Goal: Contribute content

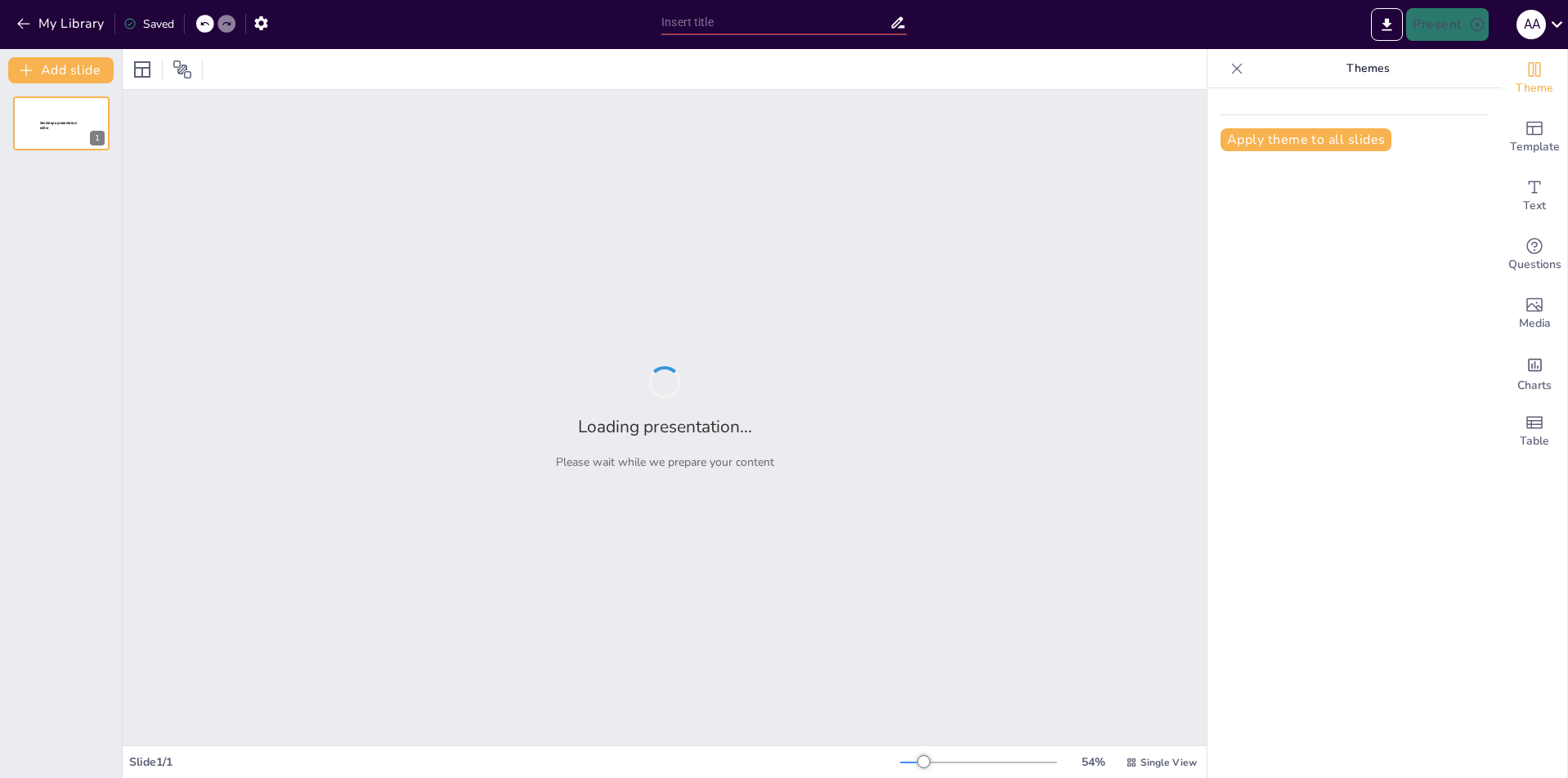
type input "Clasificación [PERSON_NAME]: ¿Qué Hace Única a Esta Gigante Automotriz?"
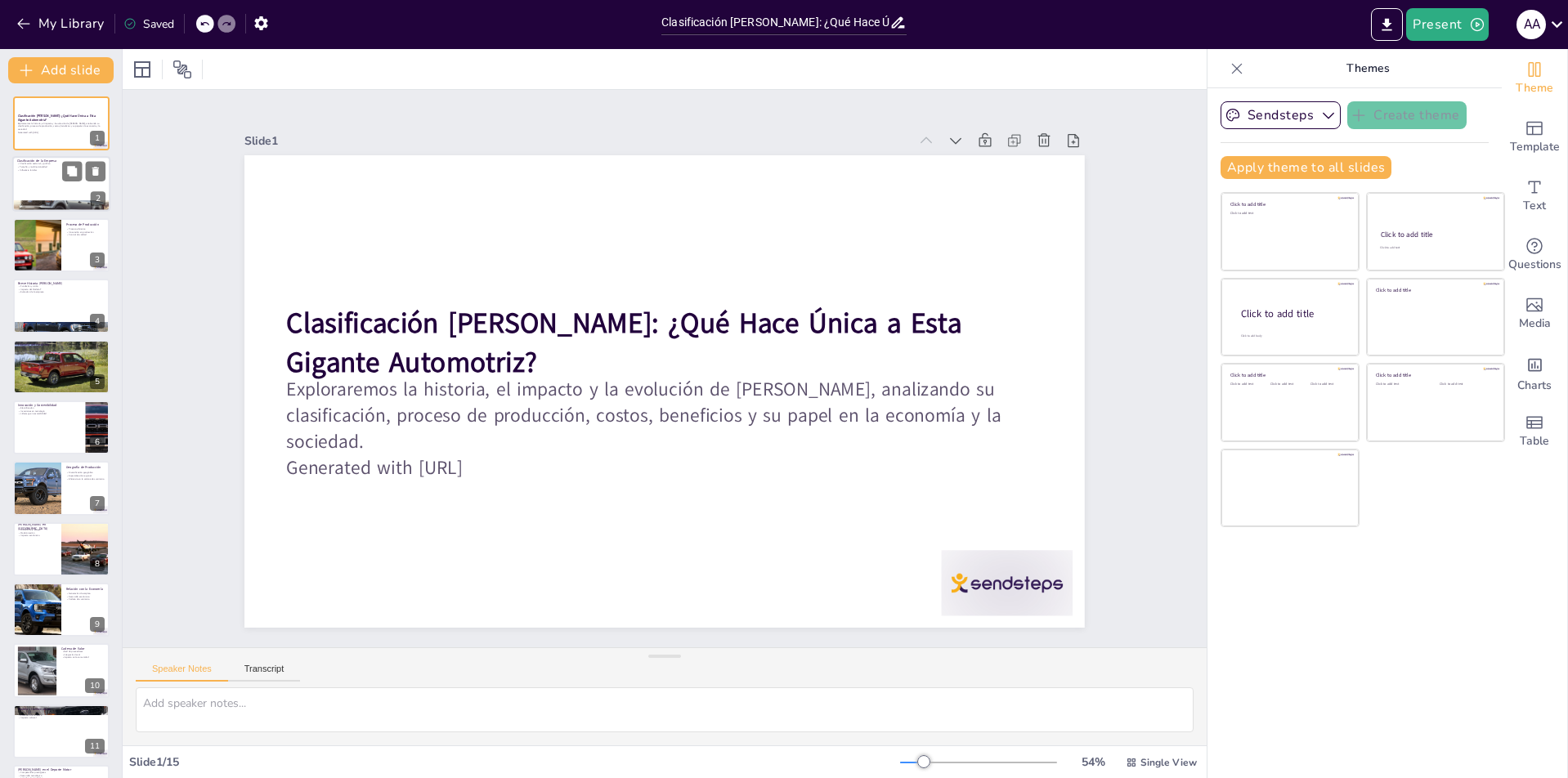
click at [38, 184] on div at bounding box center [61, 184] width 98 height 56
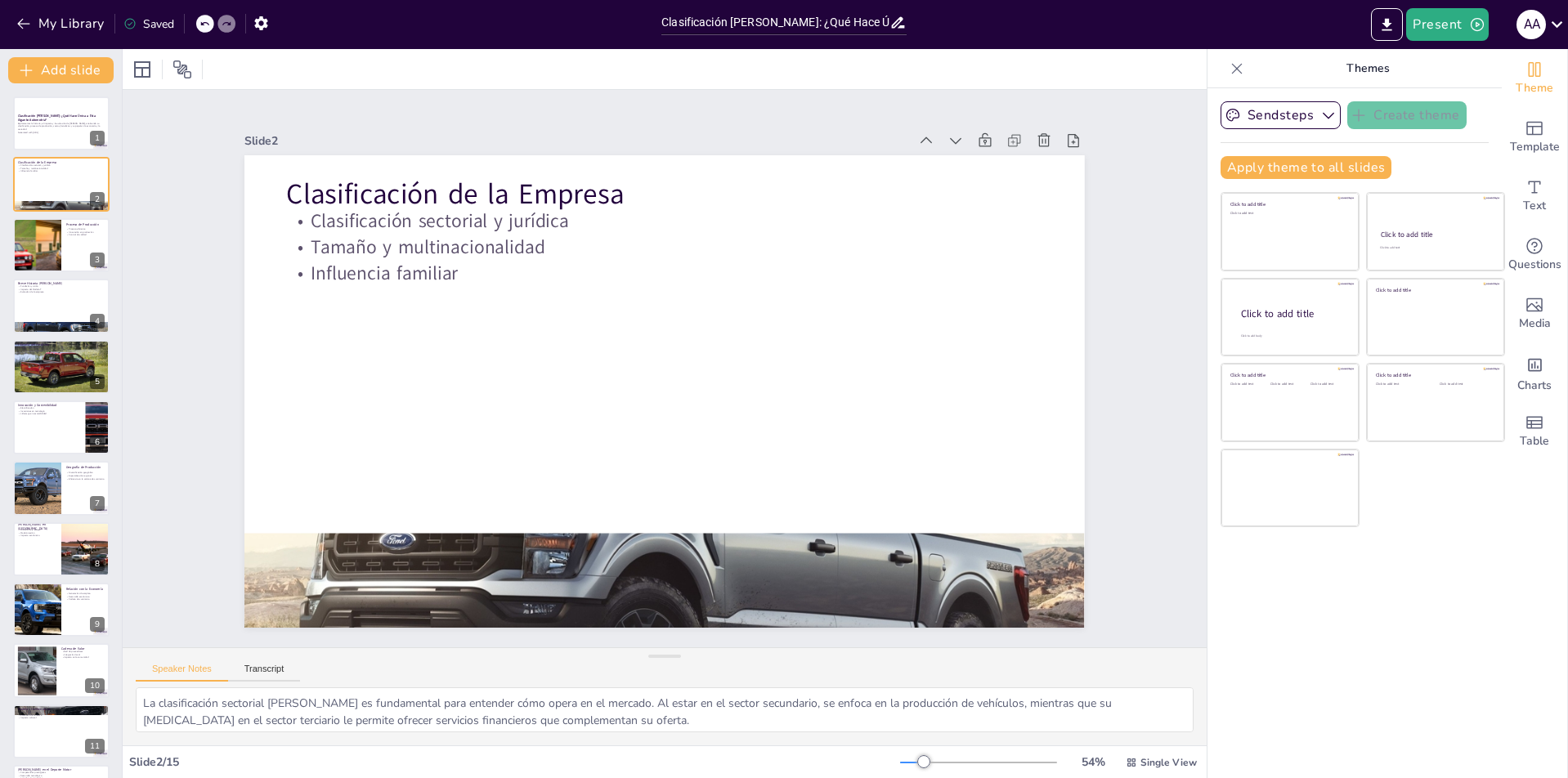
click at [170, 344] on div "Slide 1 Clasificación [PERSON_NAME]: ¿Qué Hace Única a Esta Gigante Automotriz?…" at bounding box center [664, 368] width 1136 height 668
click at [818, 542] on div at bounding box center [620, 575] width 920 height 637
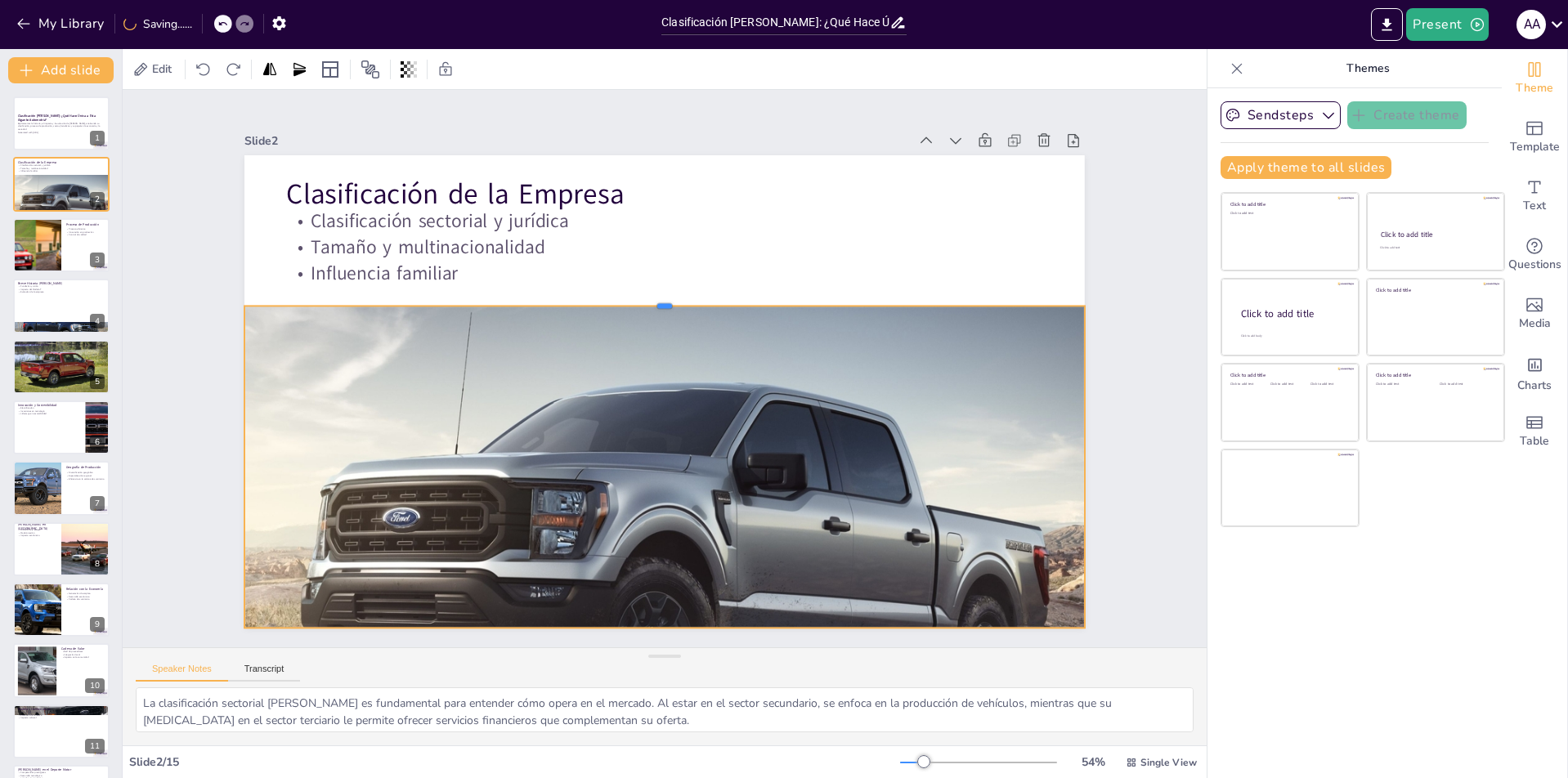
drag, startPoint x: 653, startPoint y: 525, endPoint x: 675, endPoint y: 297, distance: 229.1
click at [675, 297] on div at bounding box center [698, 309] width 734 height 432
click at [713, 103] on div "Slide 1 Clasificación [PERSON_NAME]: ¿Qué Hace Única a Esta Gigante Automotriz?…" at bounding box center [665, 369] width 889 height 603
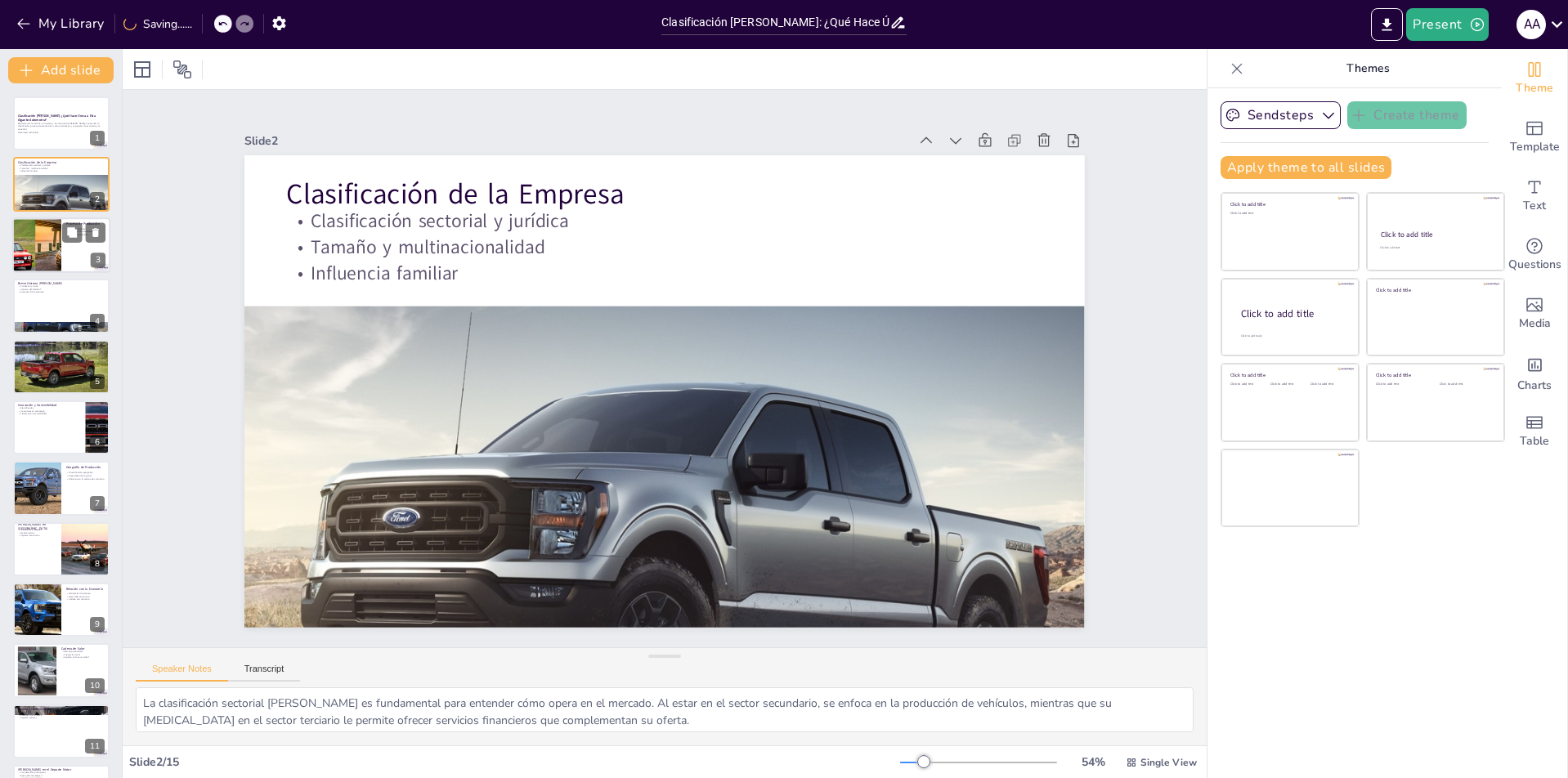
click at [49, 258] on div at bounding box center [36, 245] width 124 height 56
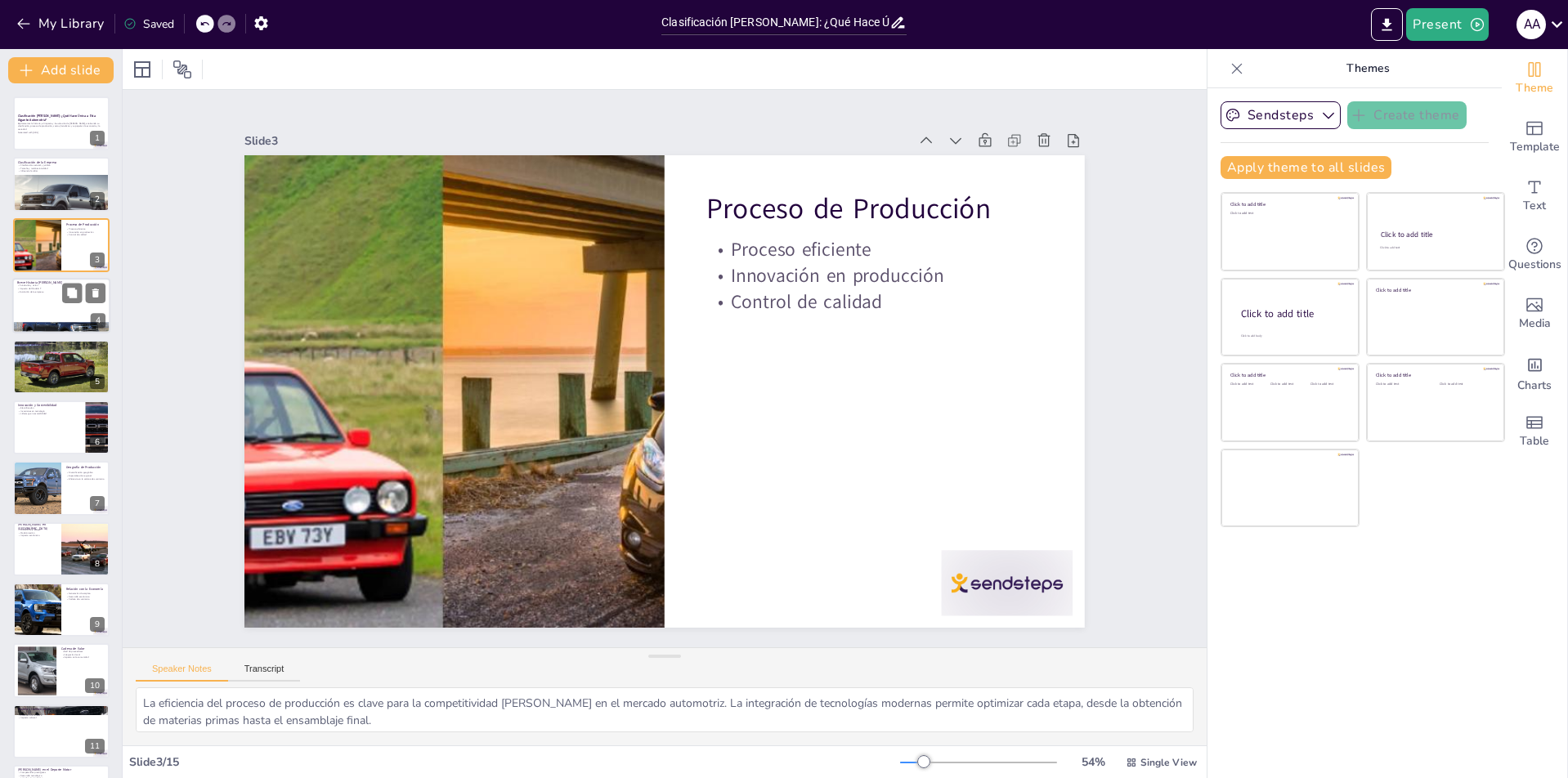
click at [27, 307] on div at bounding box center [61, 305] width 98 height 56
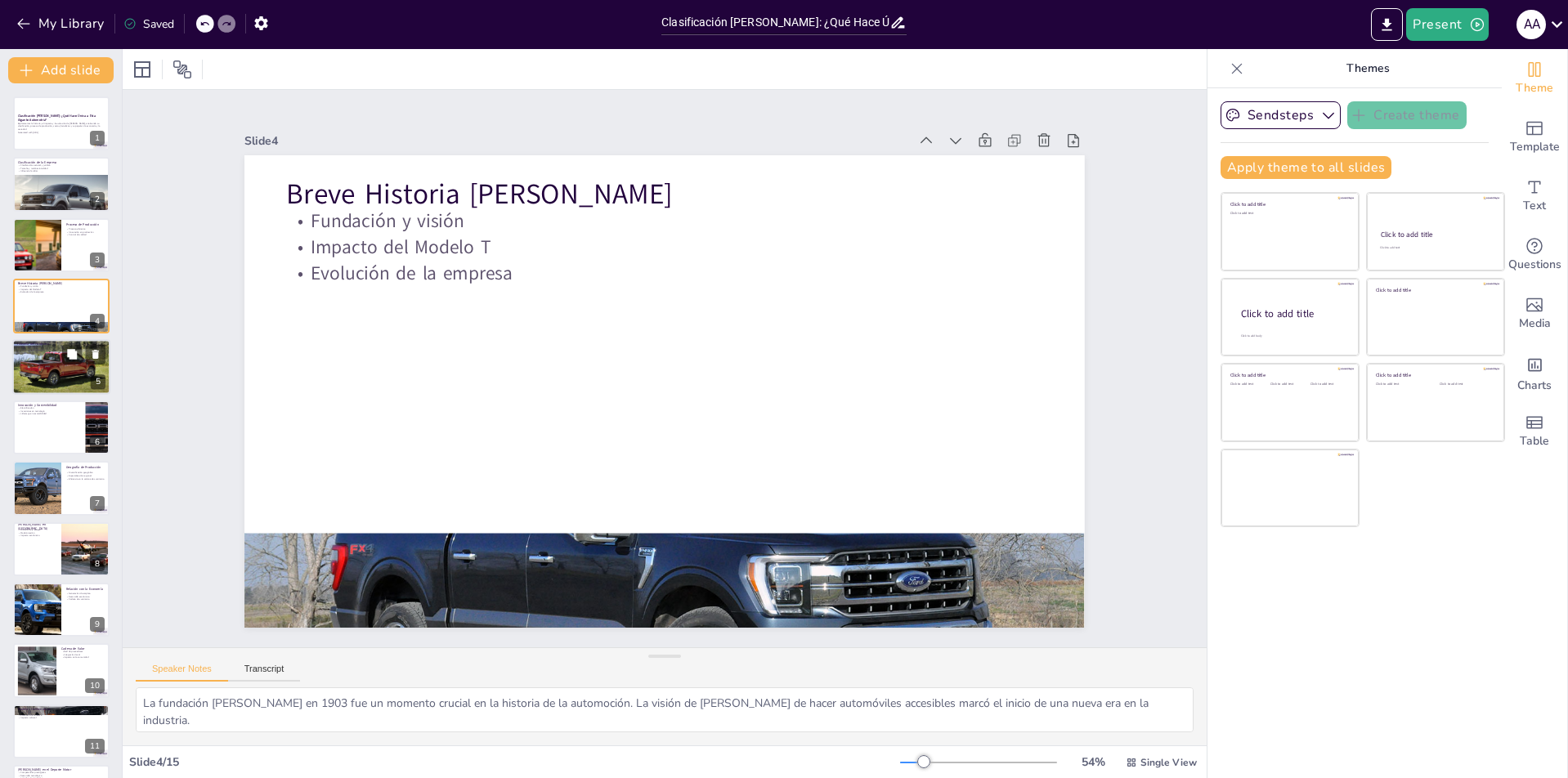
click at [48, 382] on div at bounding box center [61, 367] width 98 height 62
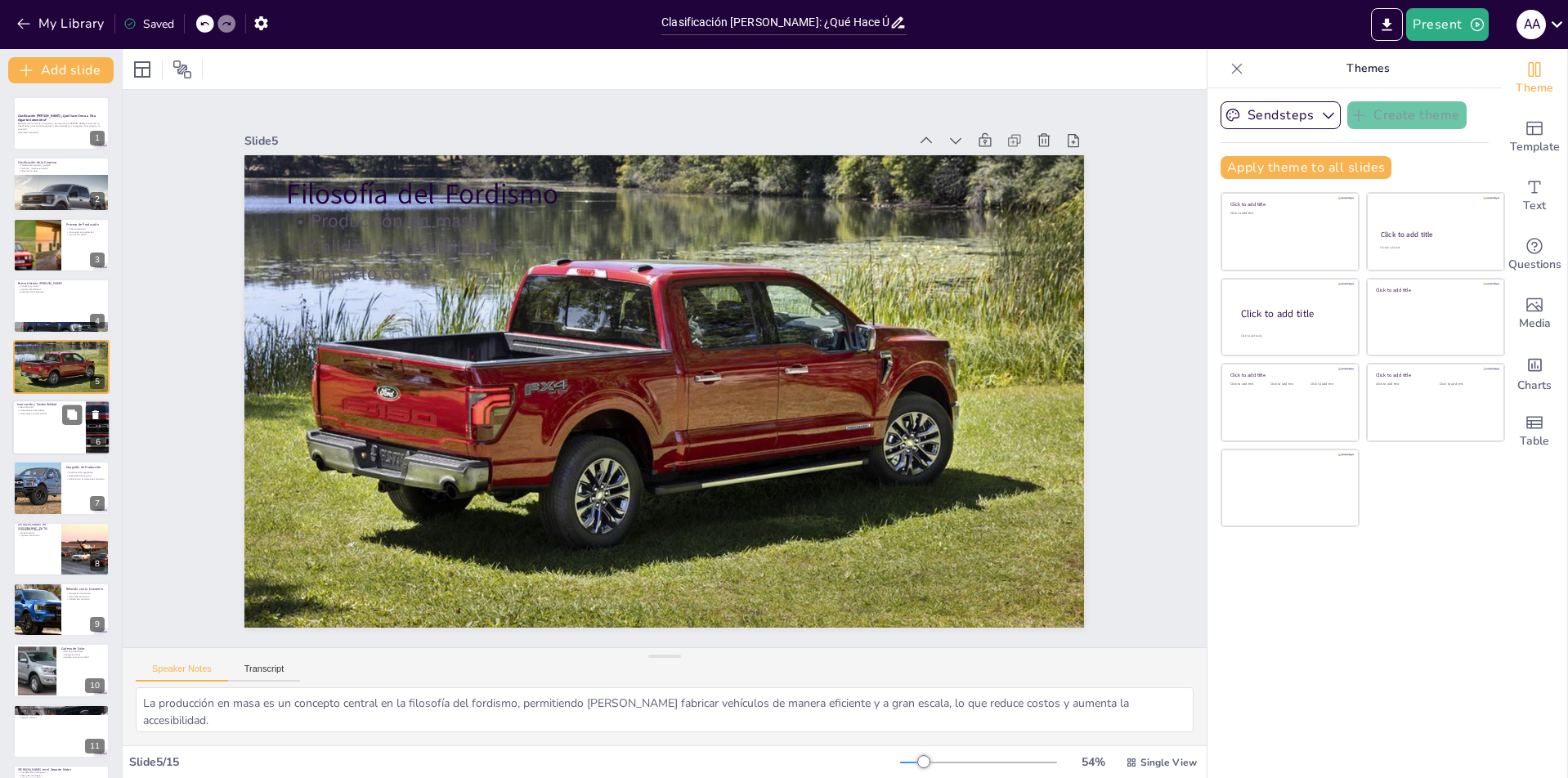
click at [51, 428] on div at bounding box center [61, 427] width 98 height 56
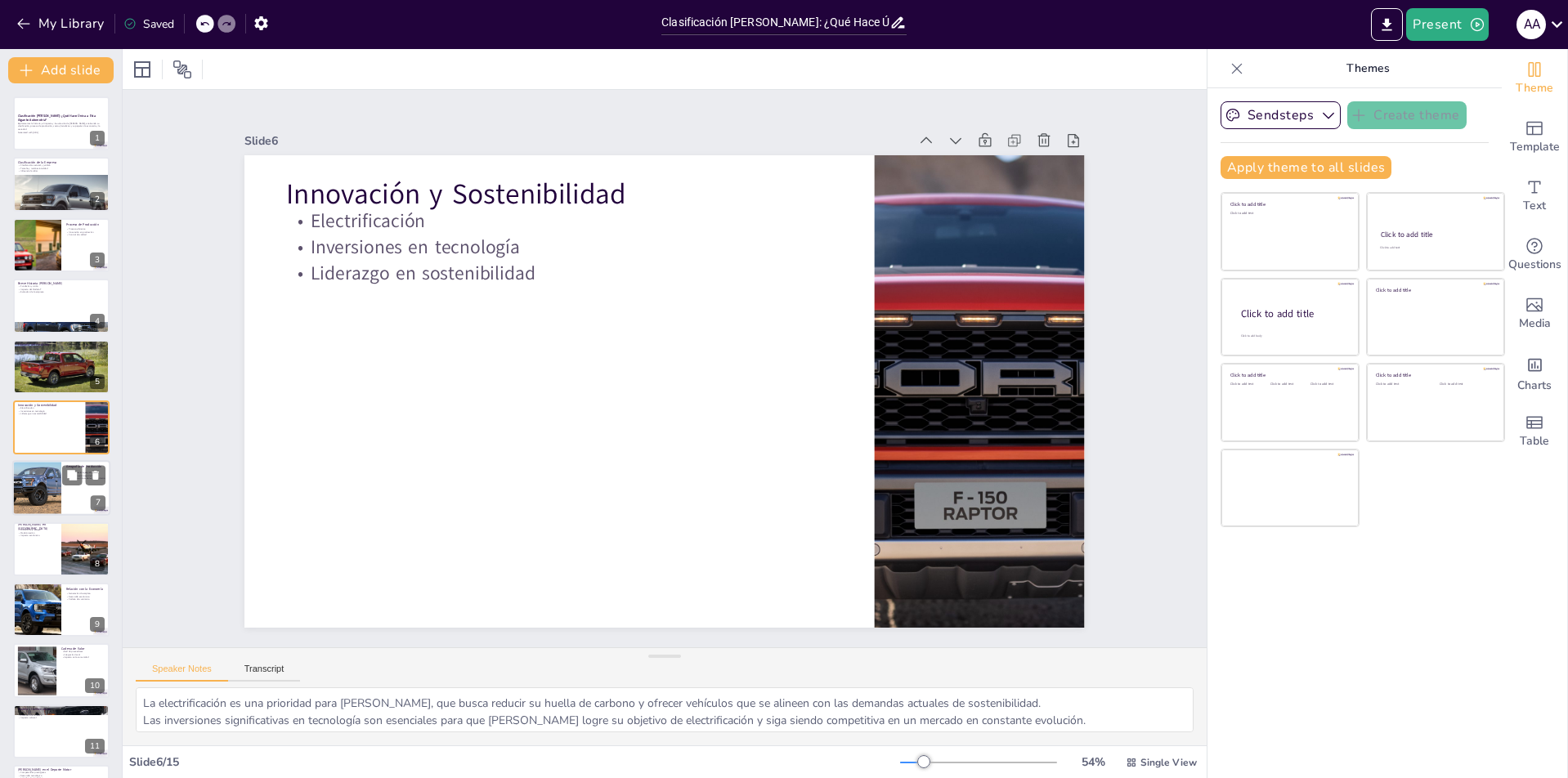
click at [43, 486] on div at bounding box center [37, 488] width 84 height 56
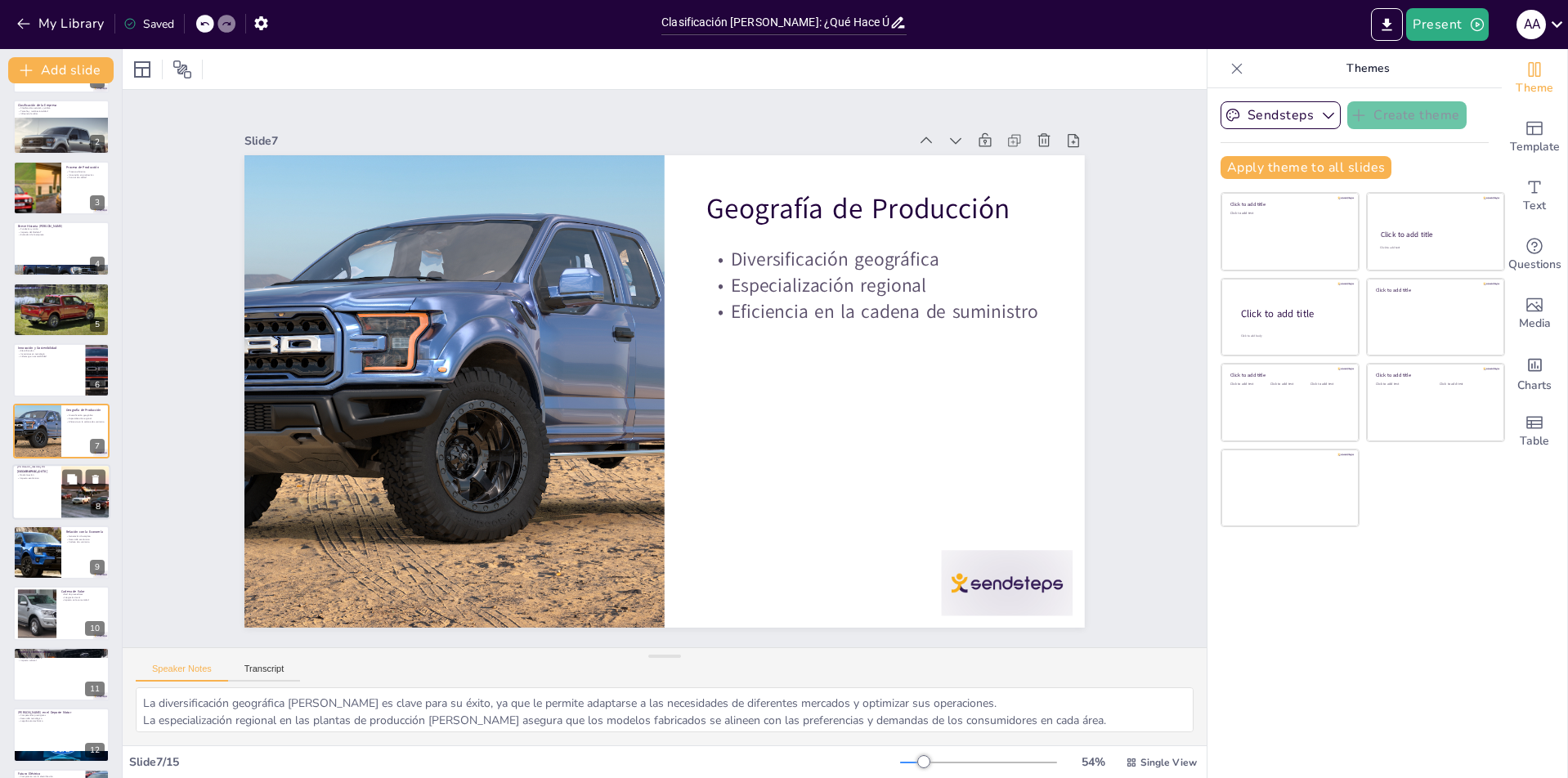
click at [48, 488] on div at bounding box center [61, 491] width 98 height 56
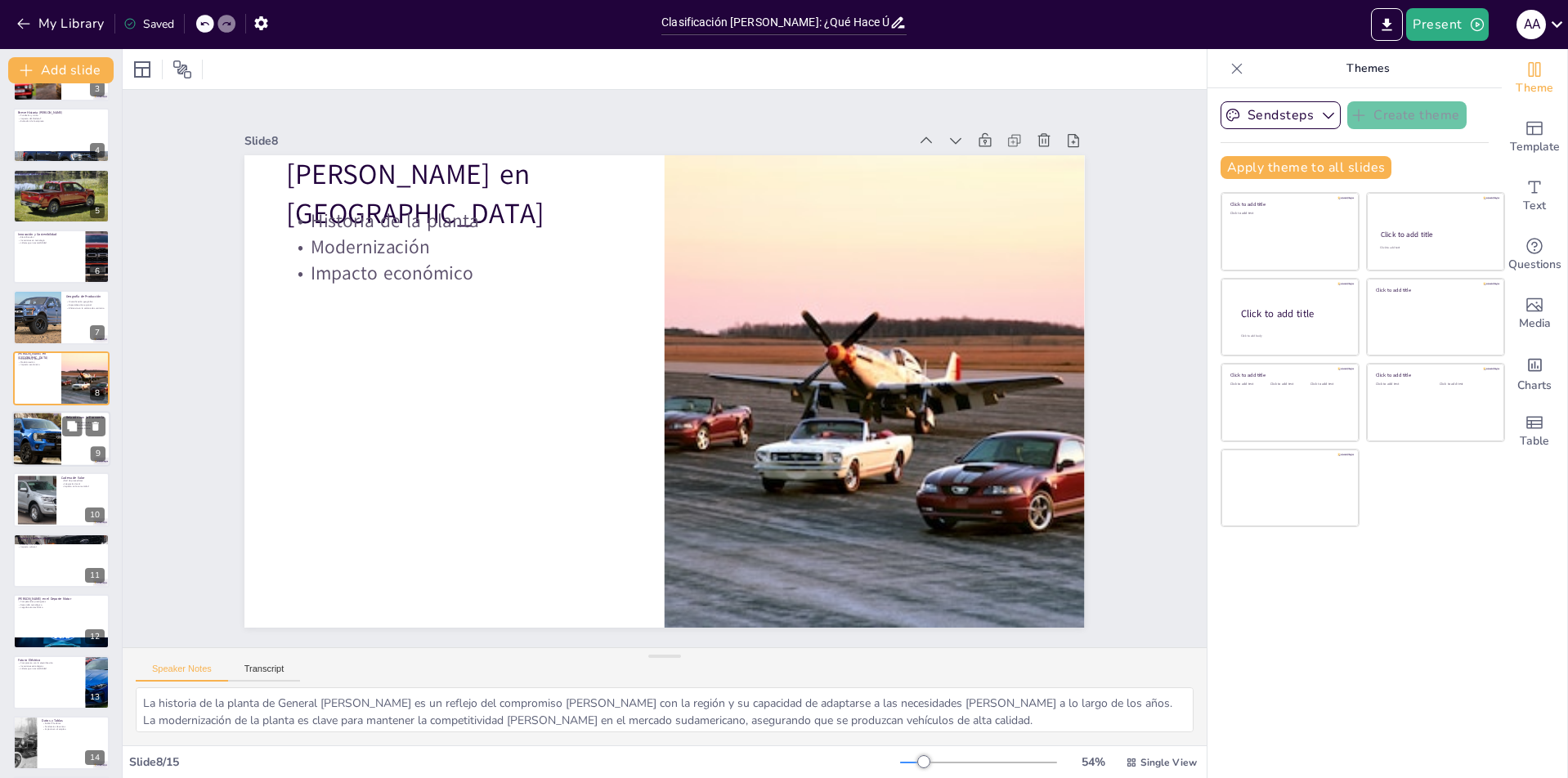
scroll to position [200, 0]
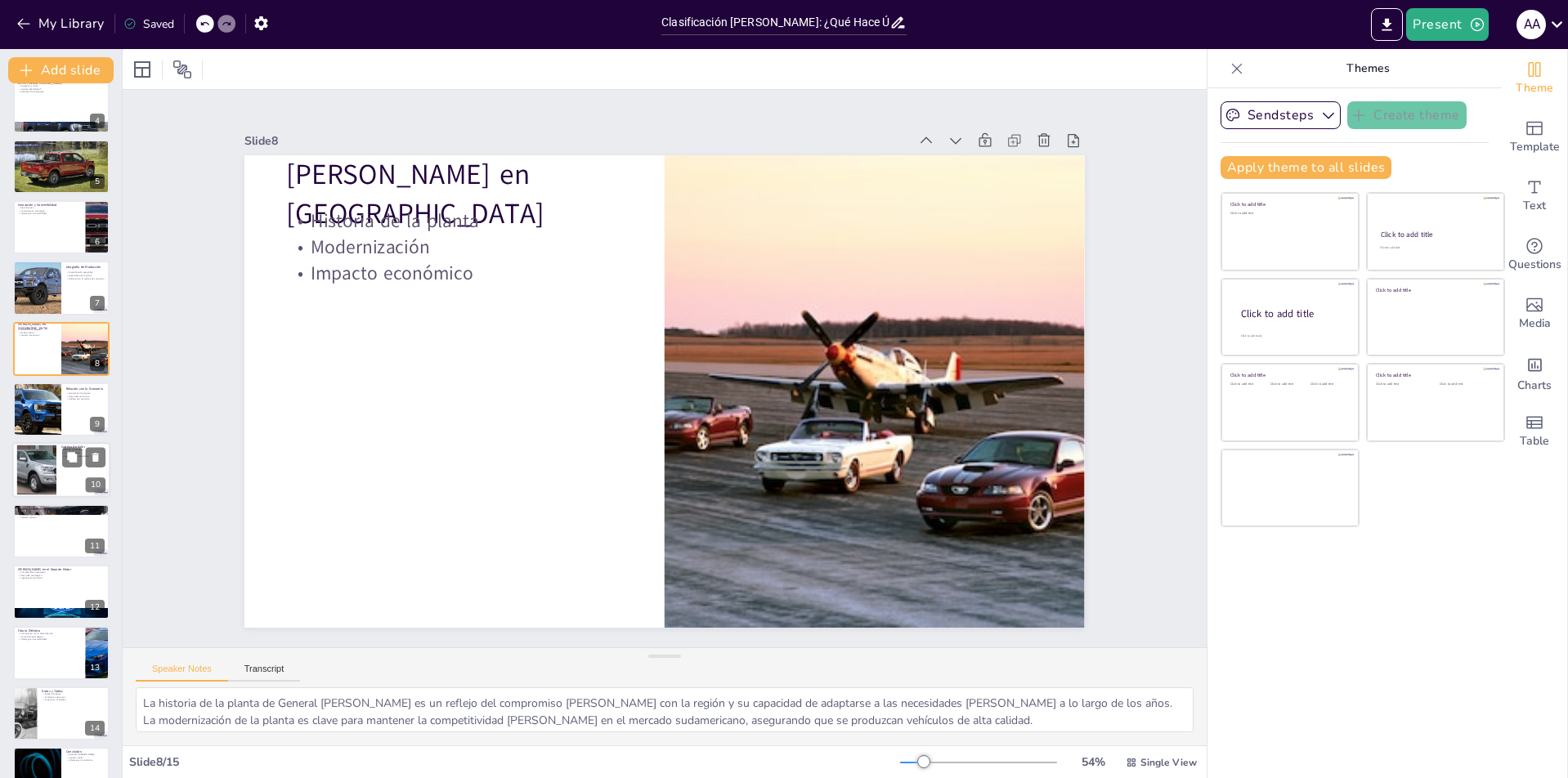
click at [48, 480] on div at bounding box center [36, 470] width 85 height 50
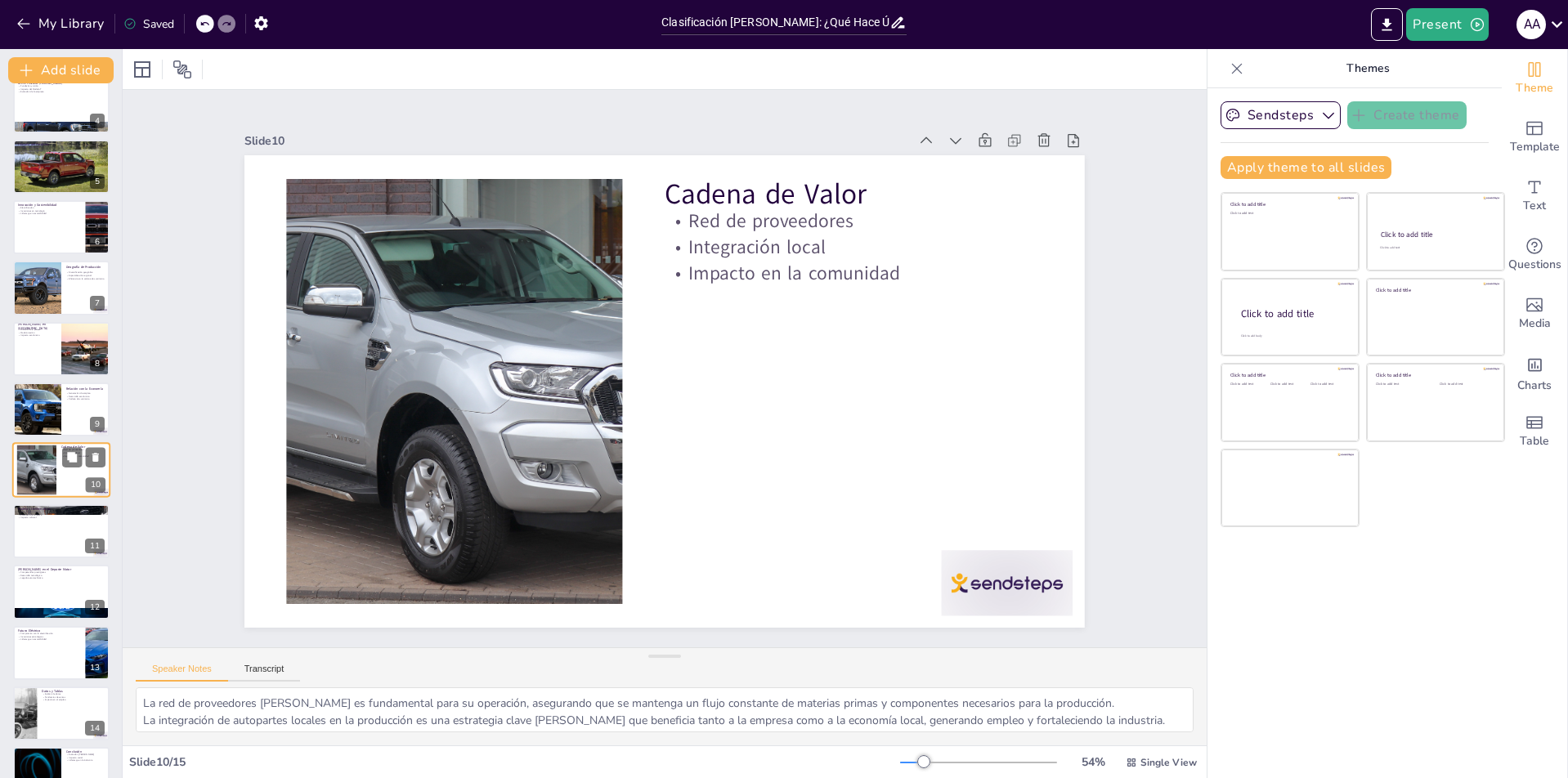
scroll to position [237, 0]
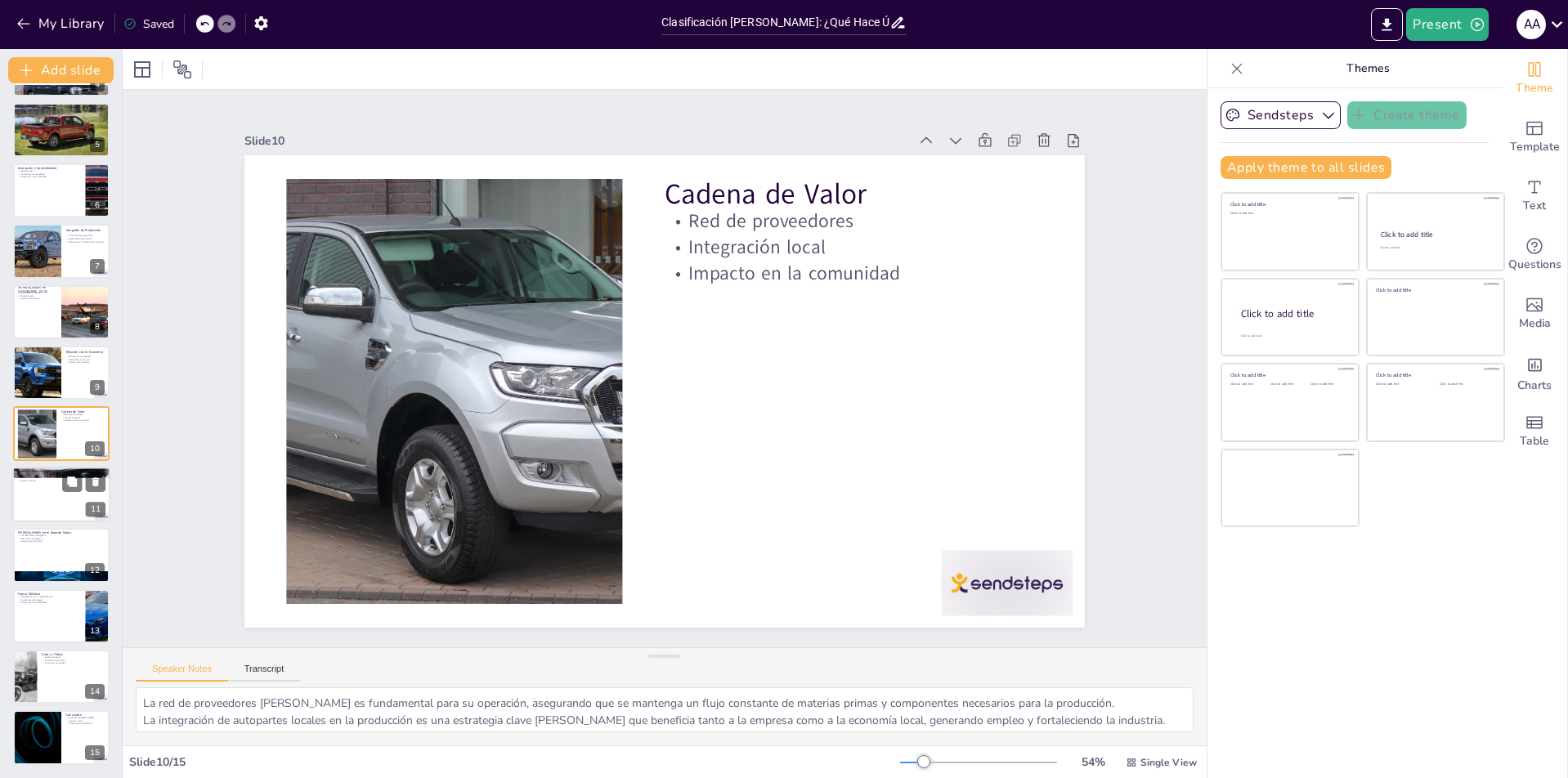
click at [49, 494] on div at bounding box center [61, 494] width 98 height 56
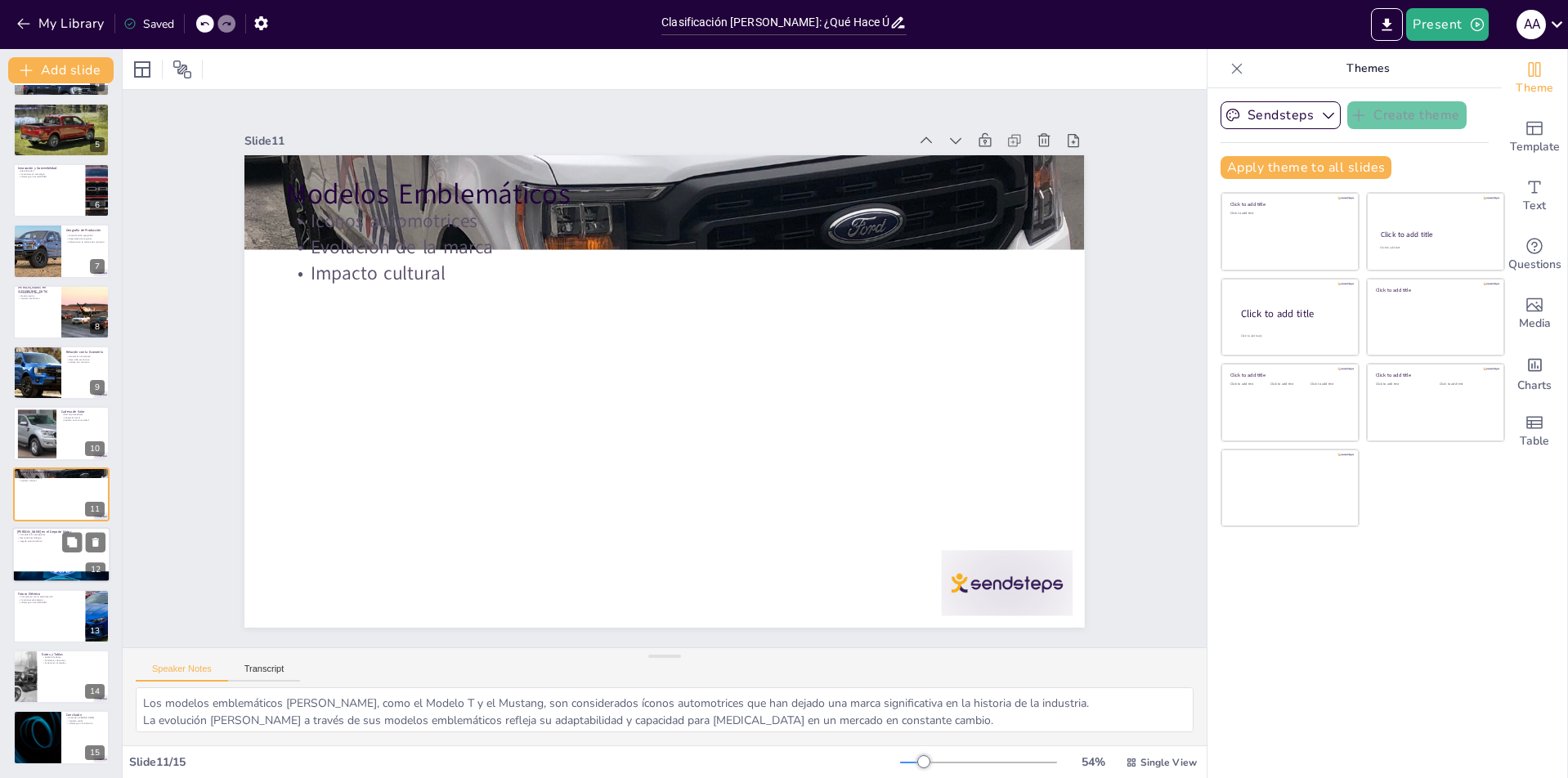
click at [59, 534] on p "Competencias prestigiosas" at bounding box center [61, 534] width 89 height 3
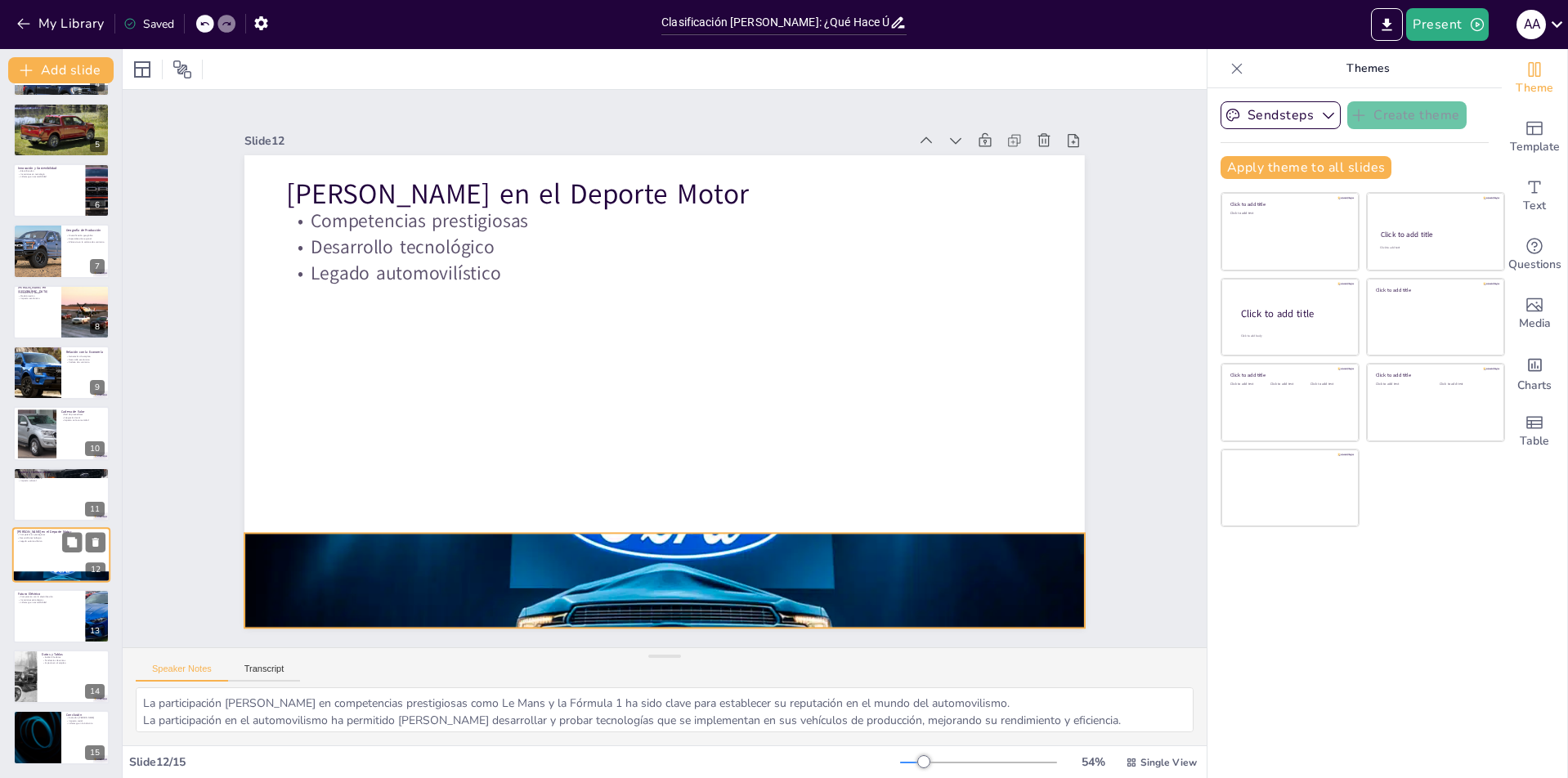
click at [34, 579] on div at bounding box center [61, 577] width 98 height 53
click at [39, 611] on div at bounding box center [61, 616] width 98 height 56
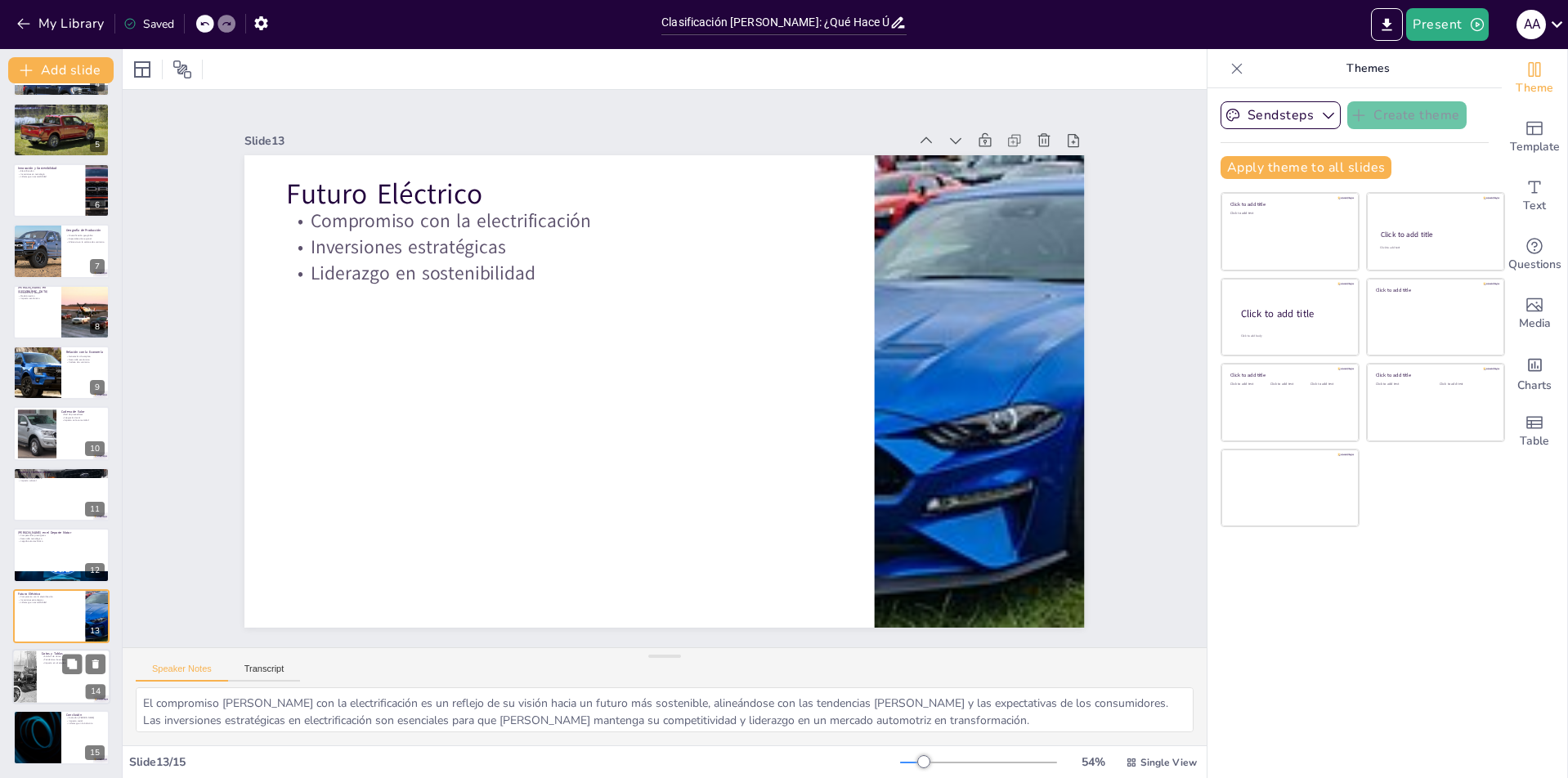
click at [48, 678] on div at bounding box center [61, 677] width 98 height 56
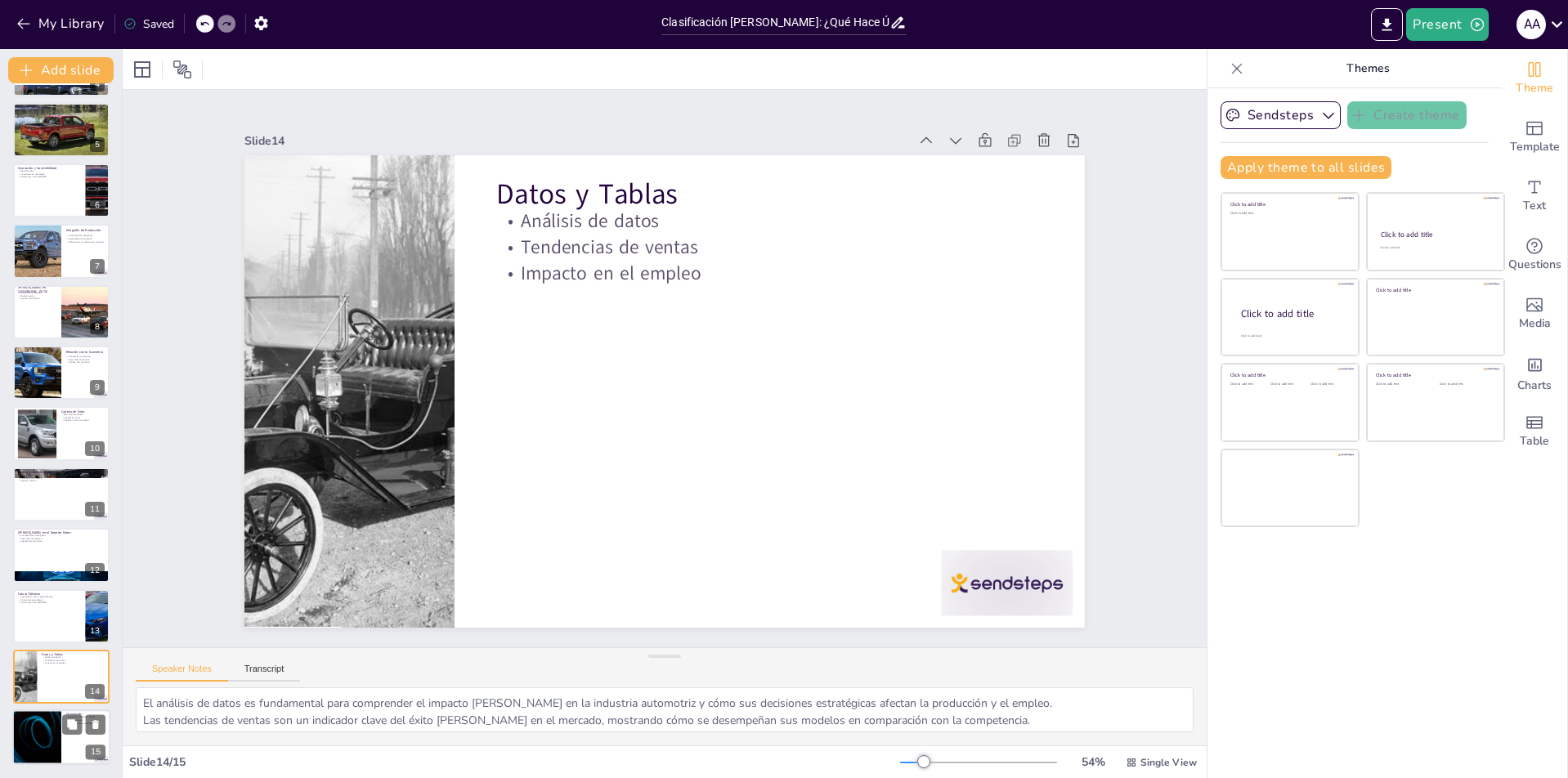
click at [43, 728] on div at bounding box center [36, 738] width 98 height 56
type textarea "La evolución [PERSON_NAME] es un testimonio de su capacidad para adaptarse y li…"
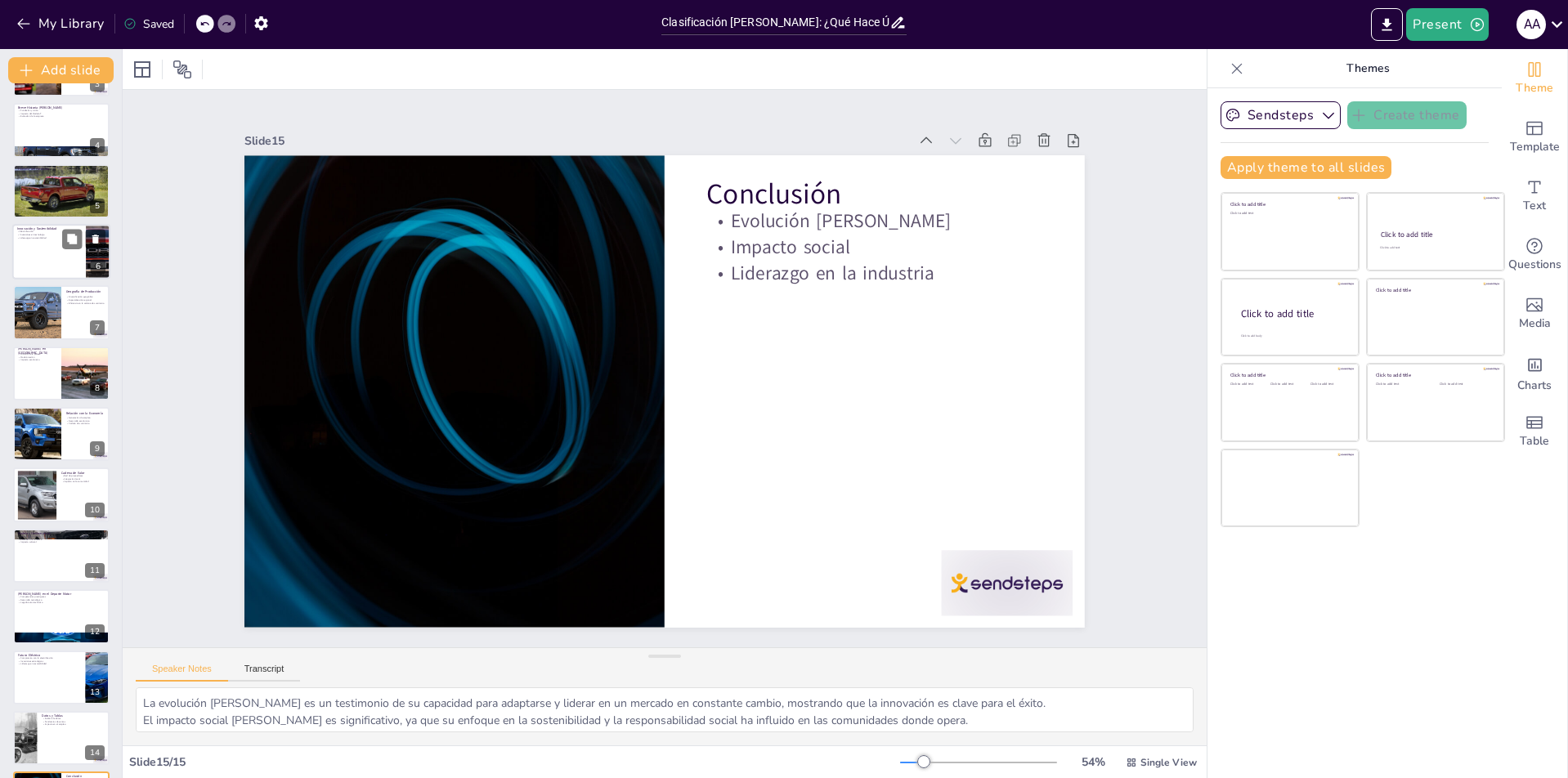
scroll to position [0, 0]
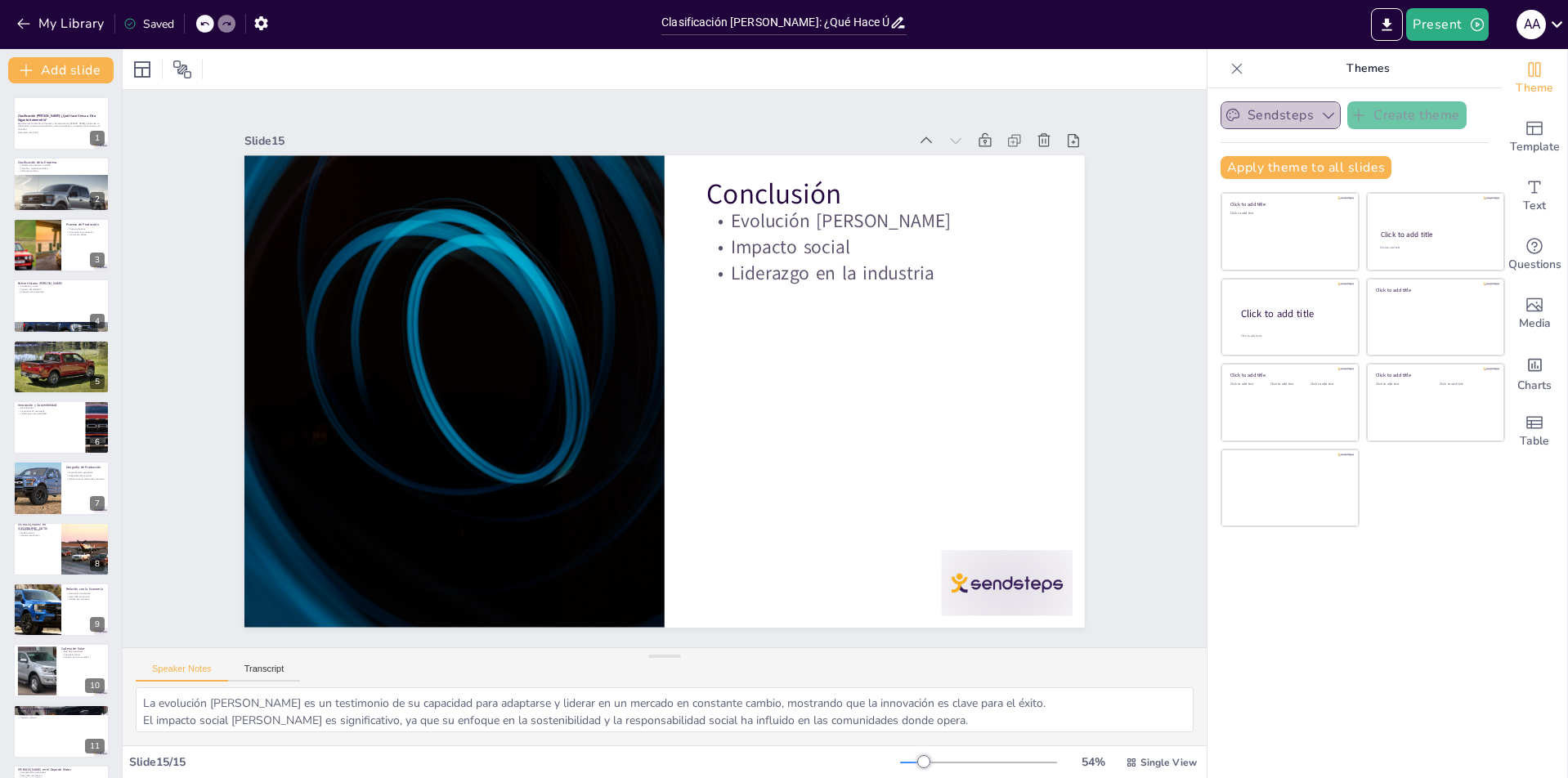
click at [1315, 126] on button "Sendsteps" at bounding box center [1280, 115] width 120 height 28
click at [14, 33] on button "My Library" at bounding box center [61, 23] width 98 height 26
